Goal: Task Accomplishment & Management: Use online tool/utility

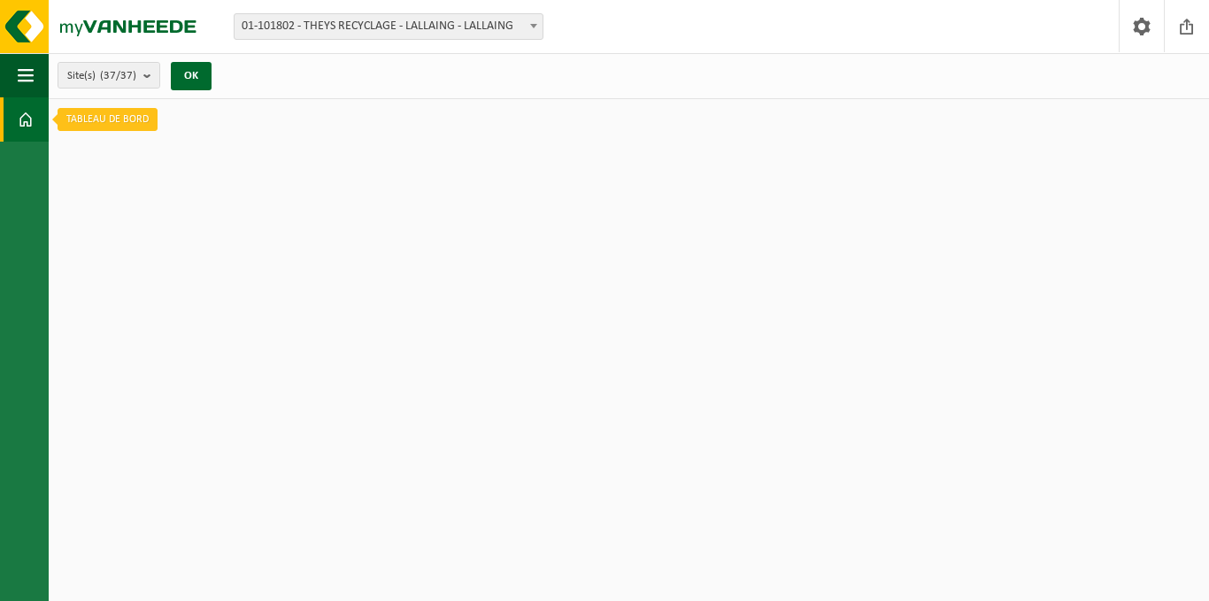
click at [19, 112] on span at bounding box center [26, 119] width 16 height 44
click at [1190, 28] on span at bounding box center [1186, 26] width 27 height 52
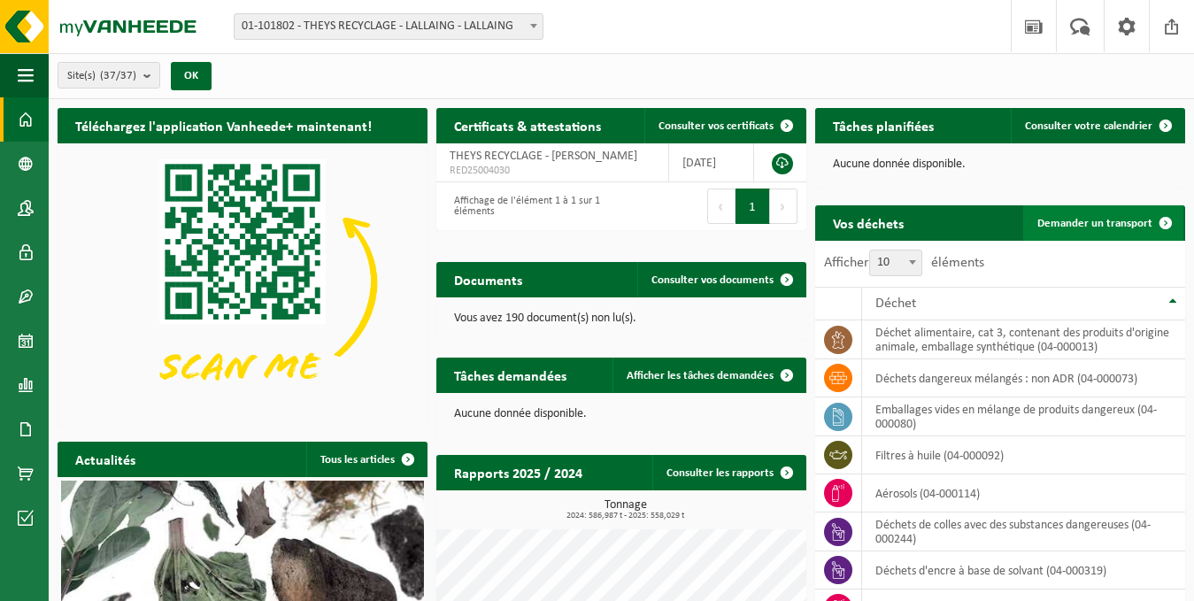
click at [1095, 219] on span "Demander un transport" at bounding box center [1094, 224] width 115 height 12
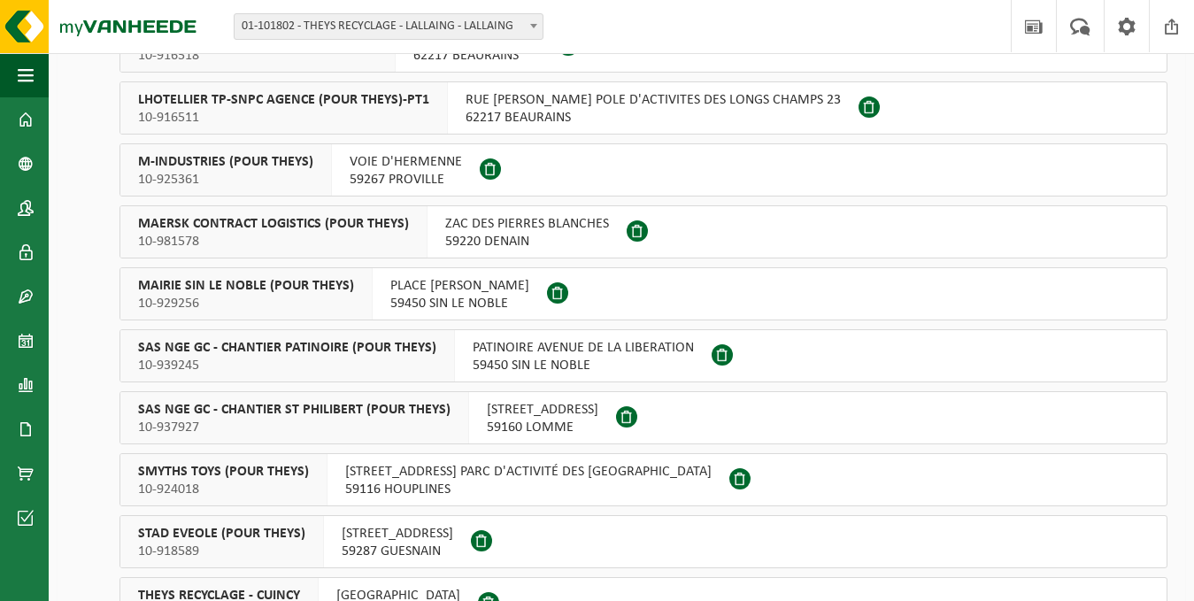
scroll to position [1858, 0]
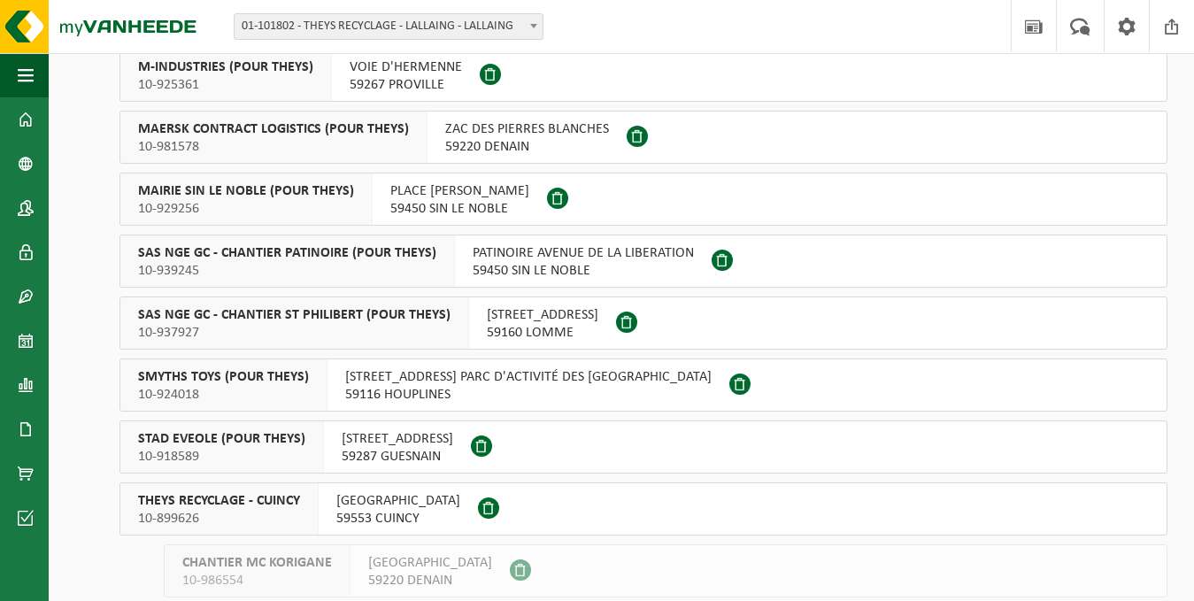
click at [369, 505] on span "RUE DU CHAMP DE TIR" at bounding box center [398, 501] width 124 height 18
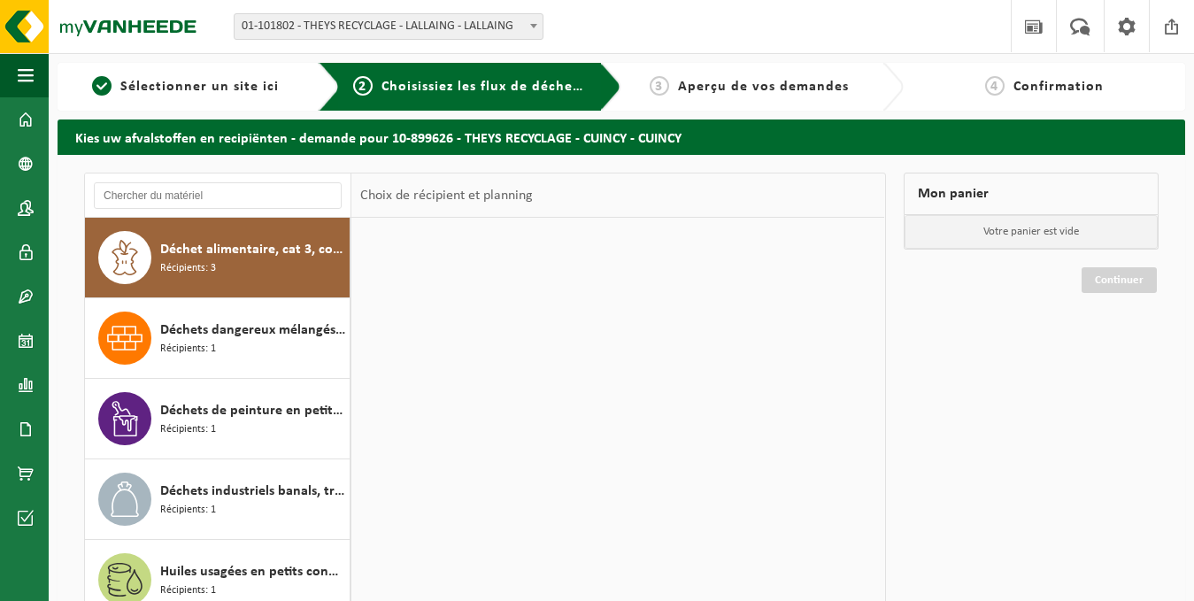
click at [249, 267] on div "Déchet alimentaire, cat 3, contenant des produits d'origine animale, emballage …" at bounding box center [252, 257] width 185 height 53
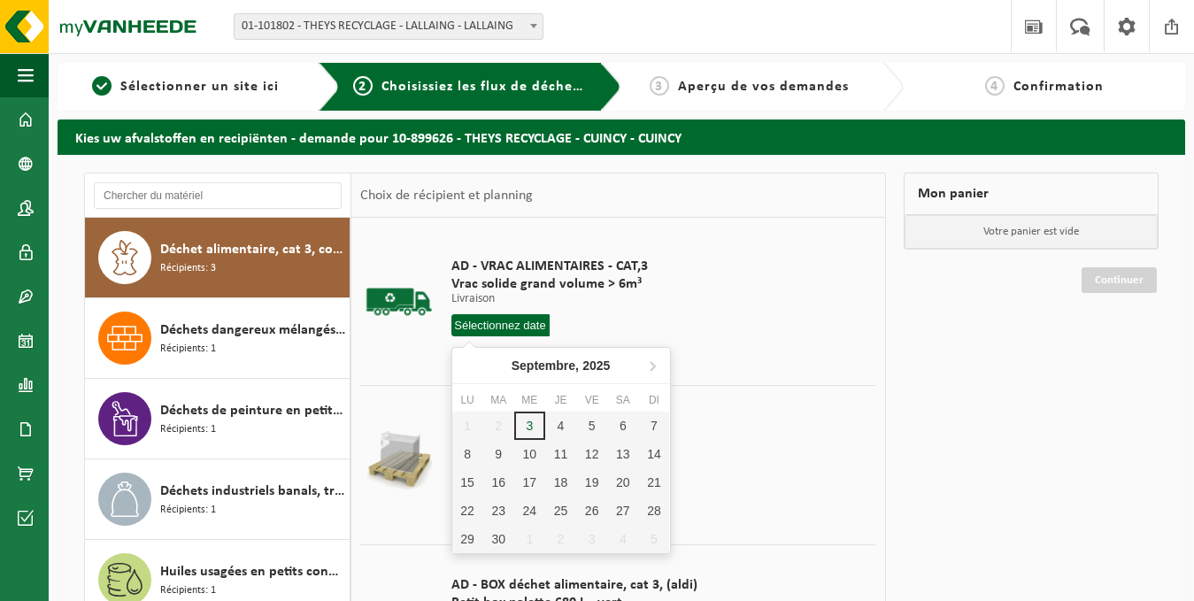
click at [500, 329] on input "text" at bounding box center [500, 325] width 98 height 22
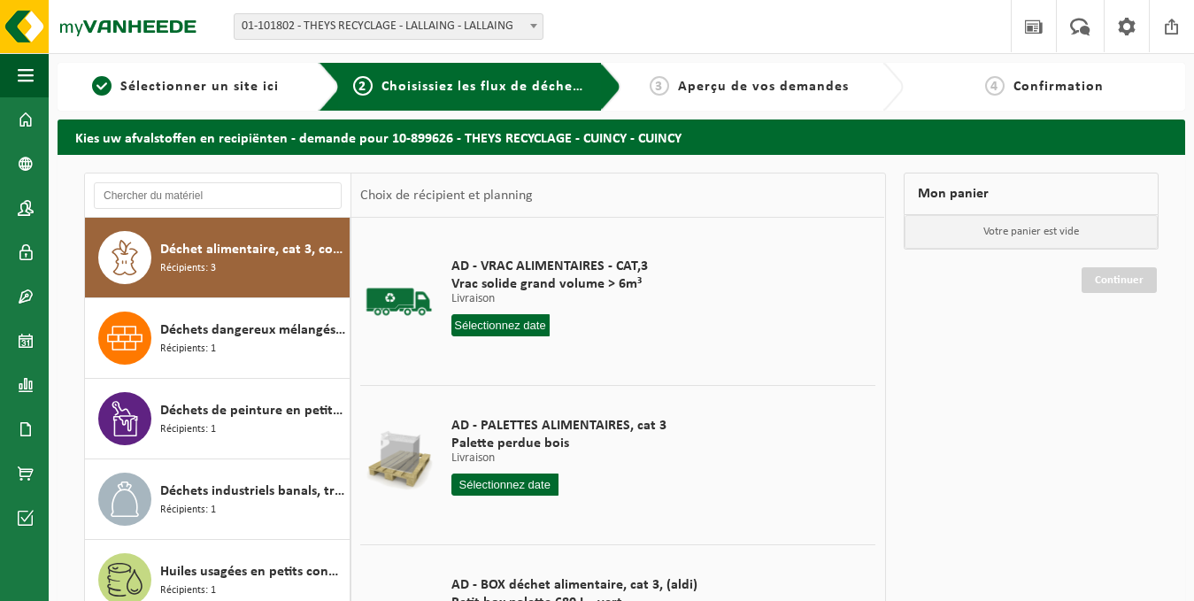
click at [557, 434] on div "4" at bounding box center [560, 433] width 31 height 28
click at [530, 327] on input "text" at bounding box center [500, 325] width 98 height 22
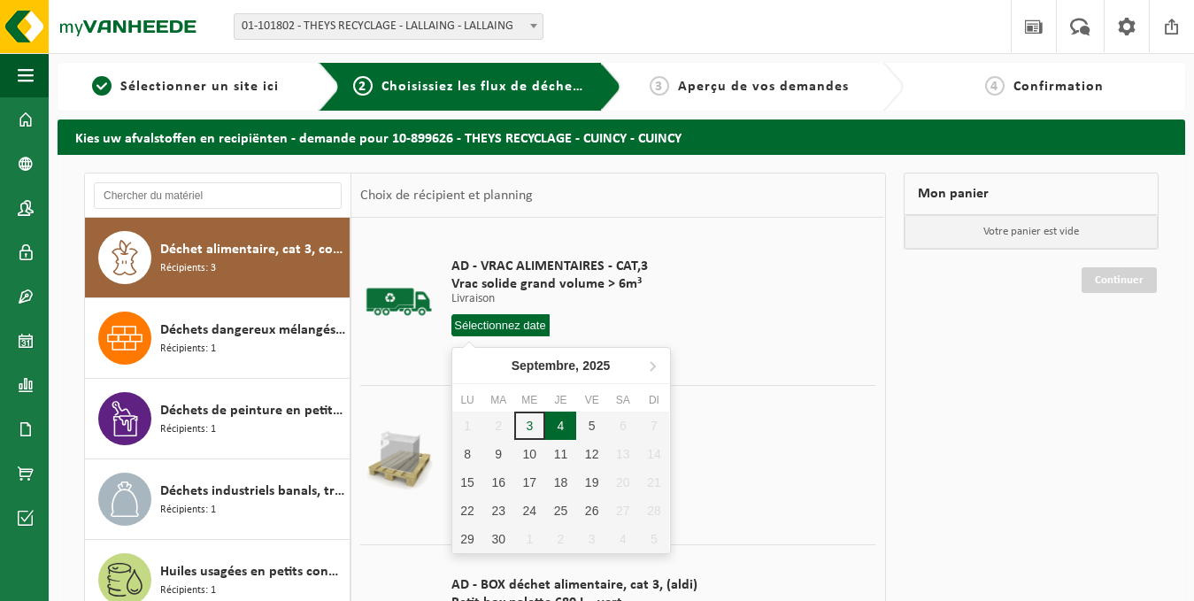
click at [556, 428] on div "4" at bounding box center [560, 425] width 31 height 28
type input "à partir de [DATE]"
type input "2025-09-04"
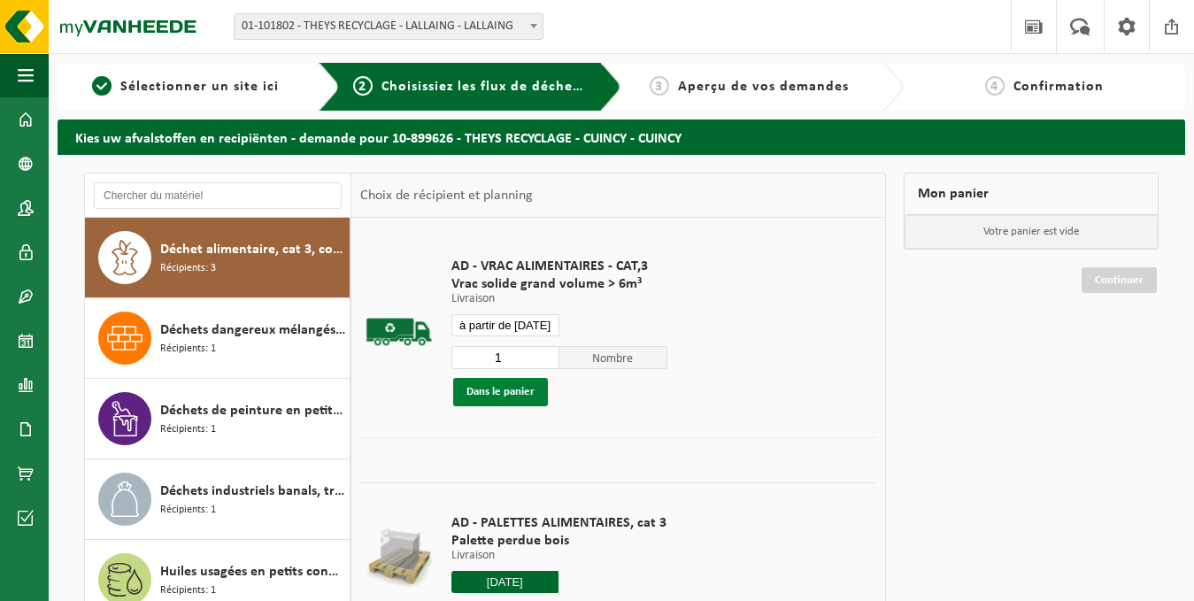
click at [526, 387] on button "Dans le panier" at bounding box center [500, 392] width 95 height 28
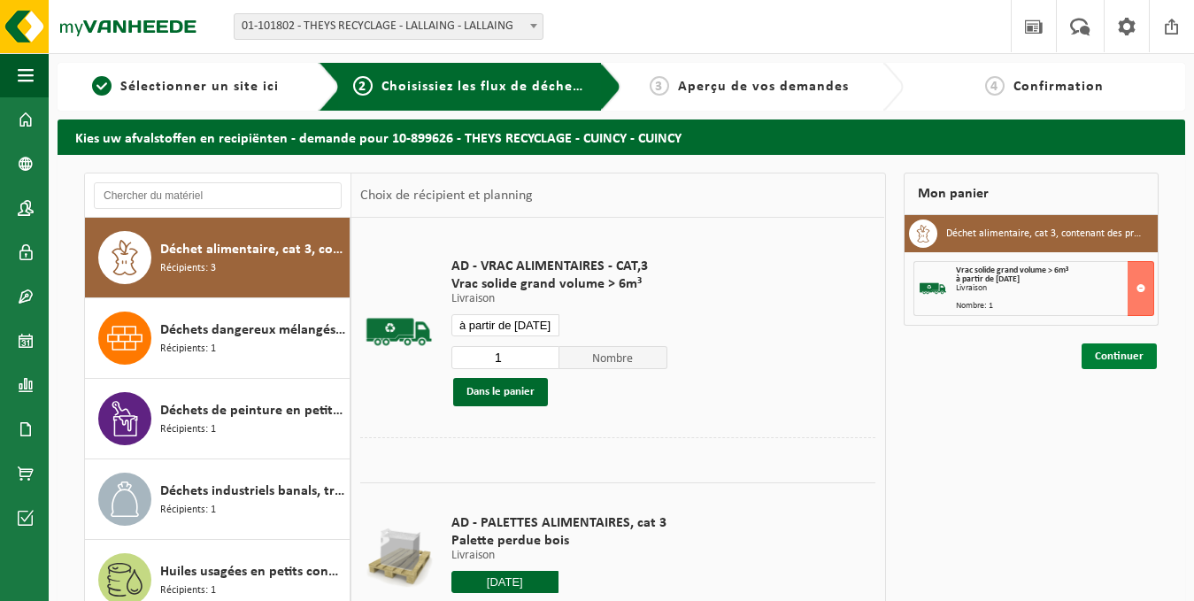
click at [1111, 365] on link "Continuer" at bounding box center [1118, 356] width 75 height 26
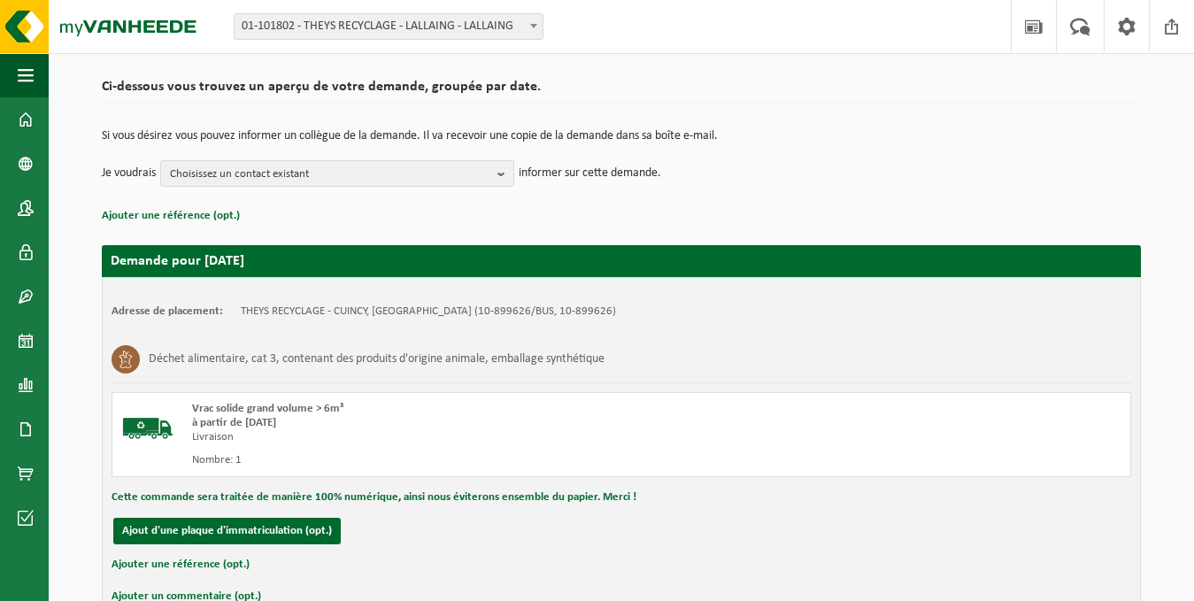
scroll to position [226, 0]
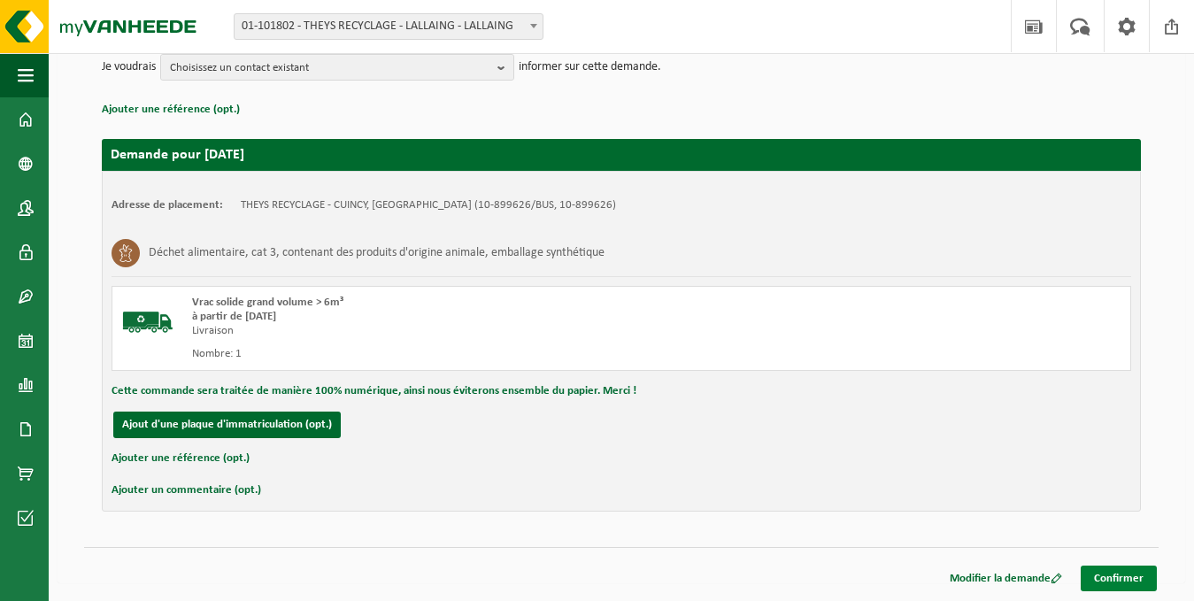
click at [1106, 579] on link "Confirmer" at bounding box center [1118, 578] width 76 height 26
